Goal: Complete application form

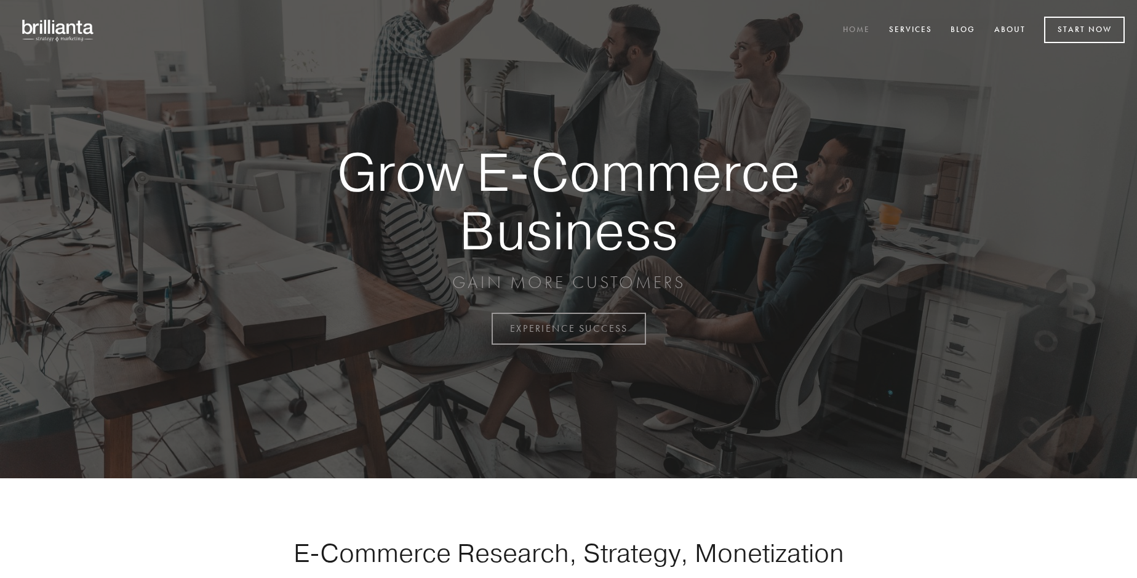
scroll to position [3224, 0]
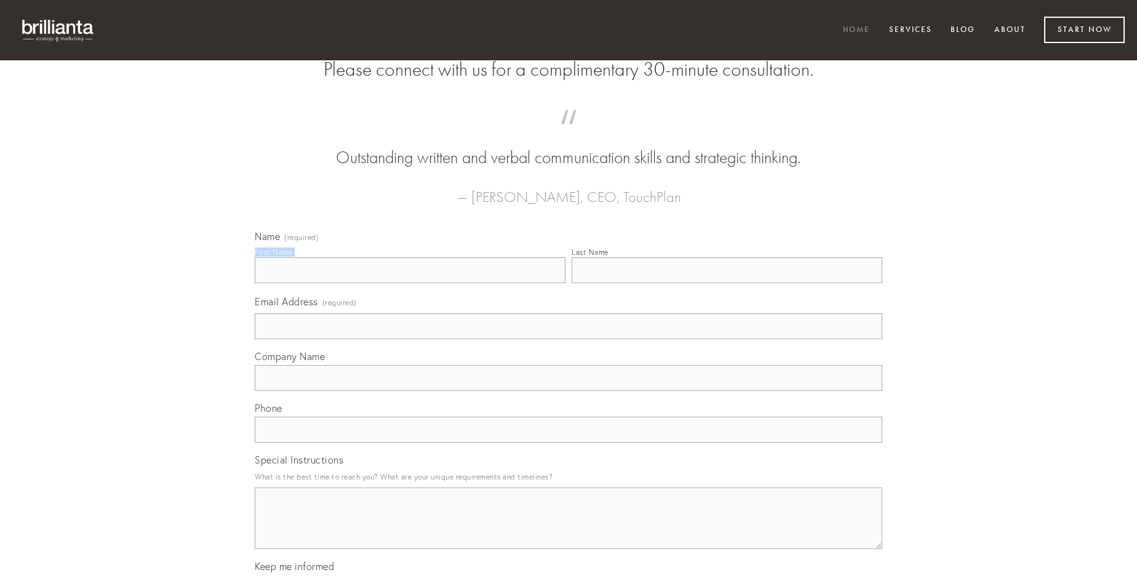
type input "[PERSON_NAME]"
click at [726, 283] on input "Last Name" at bounding box center [726, 270] width 311 height 26
type input "[PERSON_NAME]"
click at [568, 339] on input "Email Address (required)" at bounding box center [568, 326] width 627 height 26
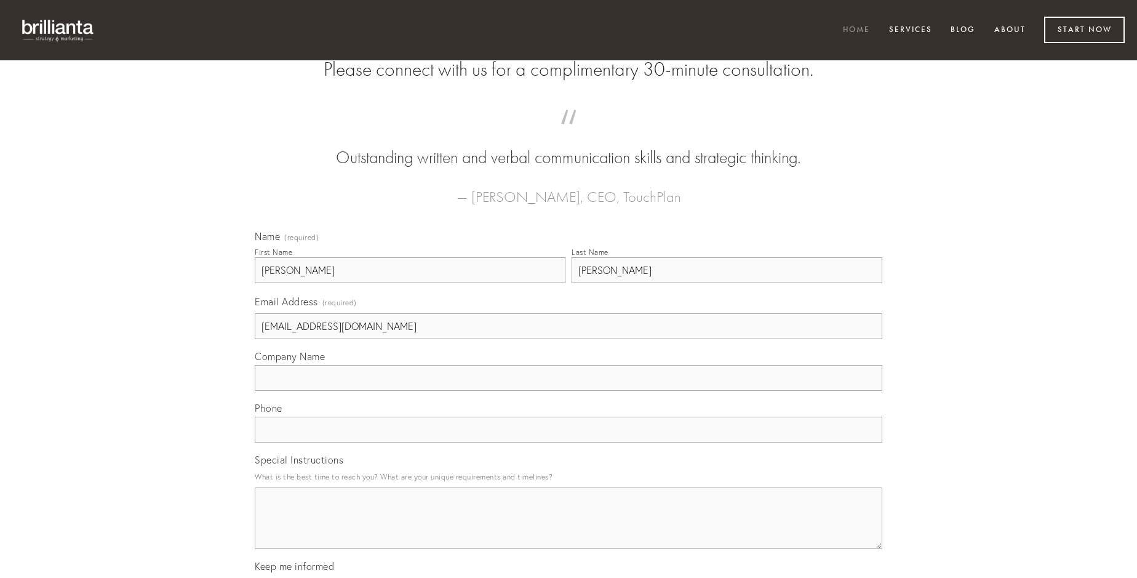
type input "[EMAIL_ADDRESS][DOMAIN_NAME]"
click at [568, 391] on input "Company Name" at bounding box center [568, 378] width 627 height 26
type input "autus"
click at [568, 442] on input "text" at bounding box center [568, 429] width 627 height 26
click at [568, 529] on textarea "Special Instructions" at bounding box center [568, 518] width 627 height 62
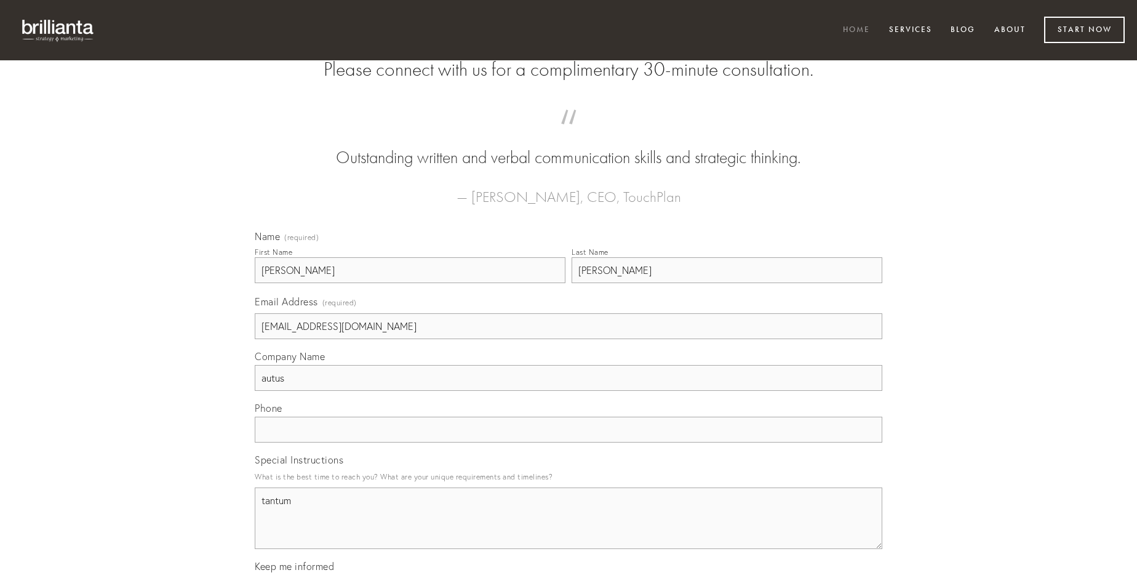
type textarea "tantum"
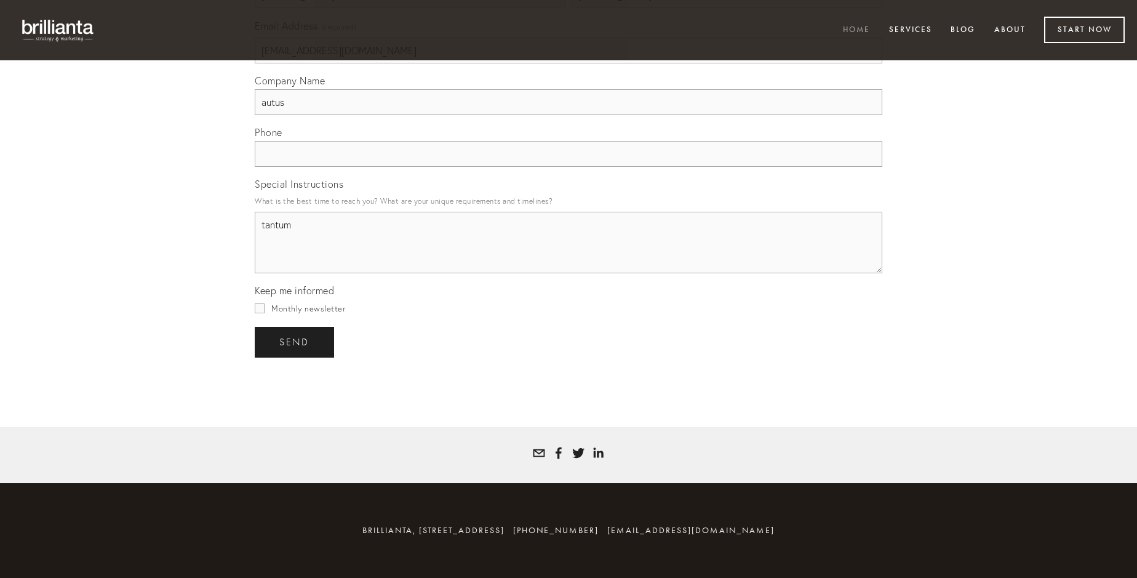
click at [295, 341] on span "send" at bounding box center [294, 341] width 30 height 11
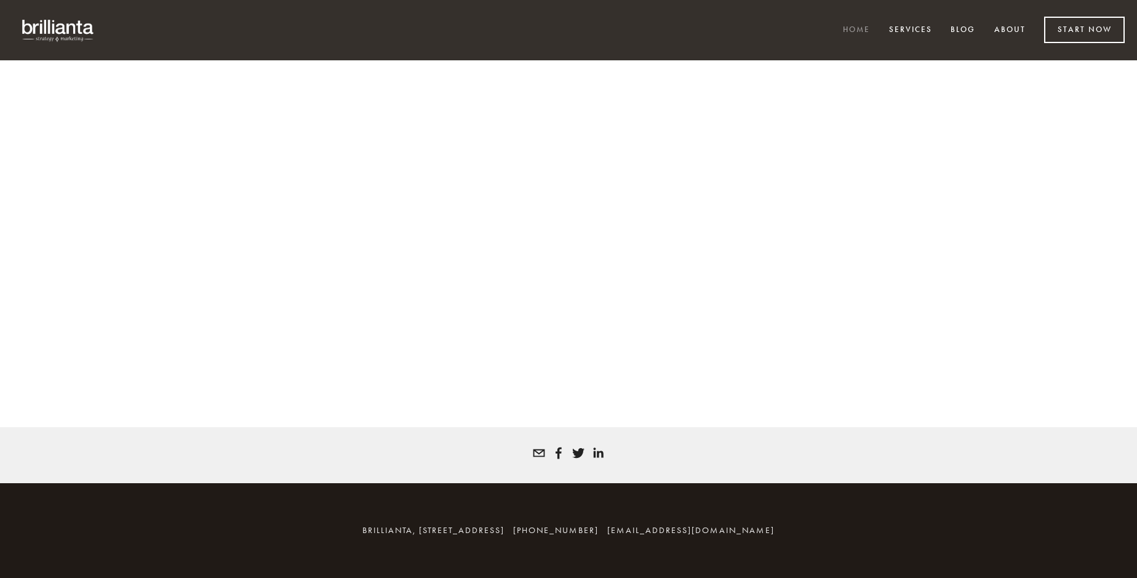
scroll to position [3208, 0]
